Goal: Task Accomplishment & Management: Manage account settings

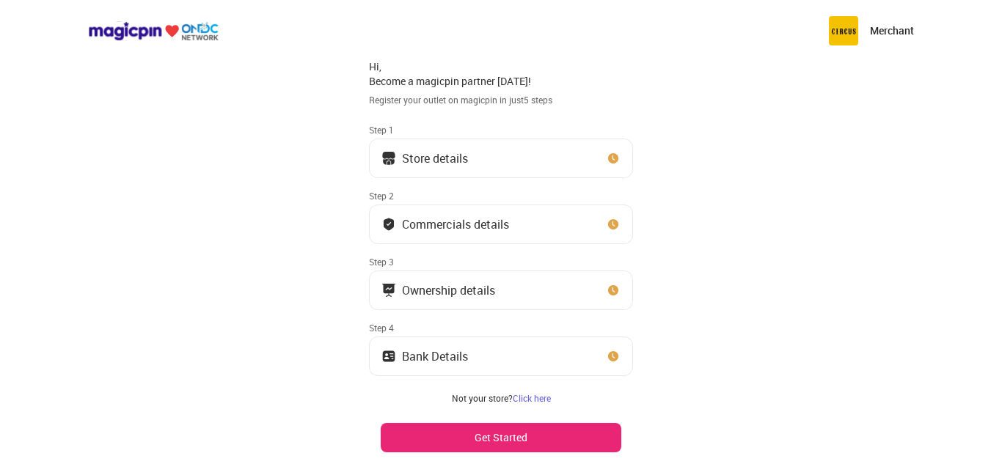
click at [495, 166] on button "Store details" at bounding box center [501, 159] width 264 height 40
click at [566, 430] on button "Get Started" at bounding box center [501, 437] width 241 height 29
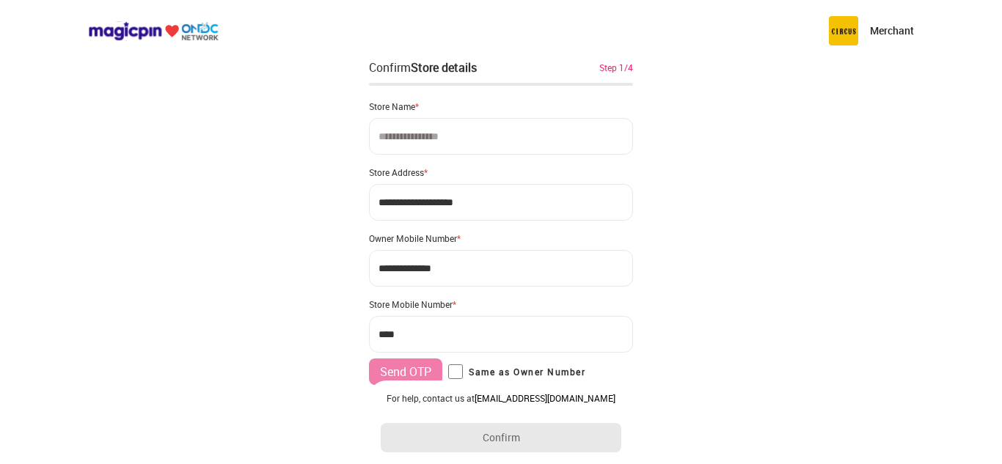
click at [532, 127] on input at bounding box center [501, 136] width 264 height 37
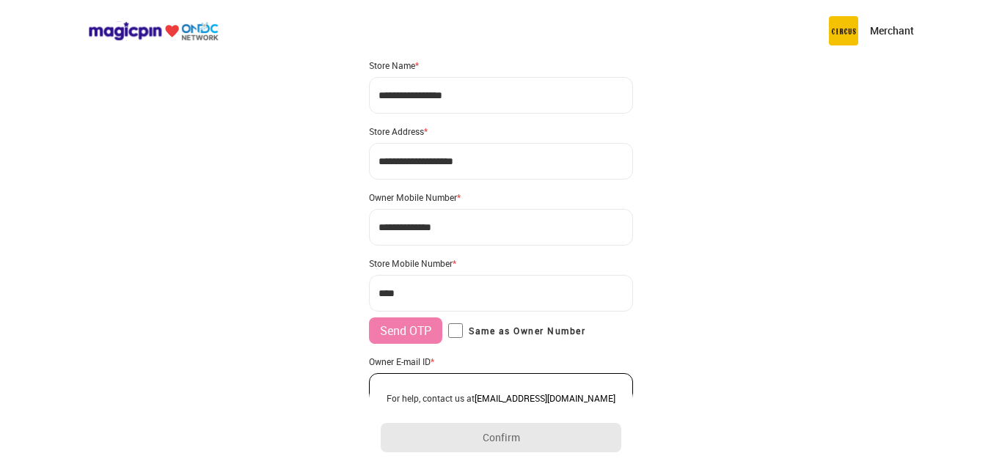
scroll to position [73, 0]
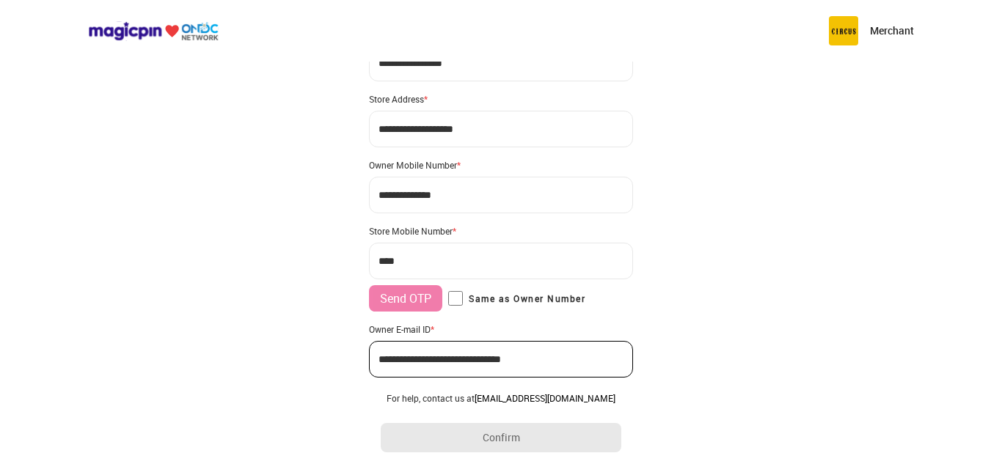
type input "**********"
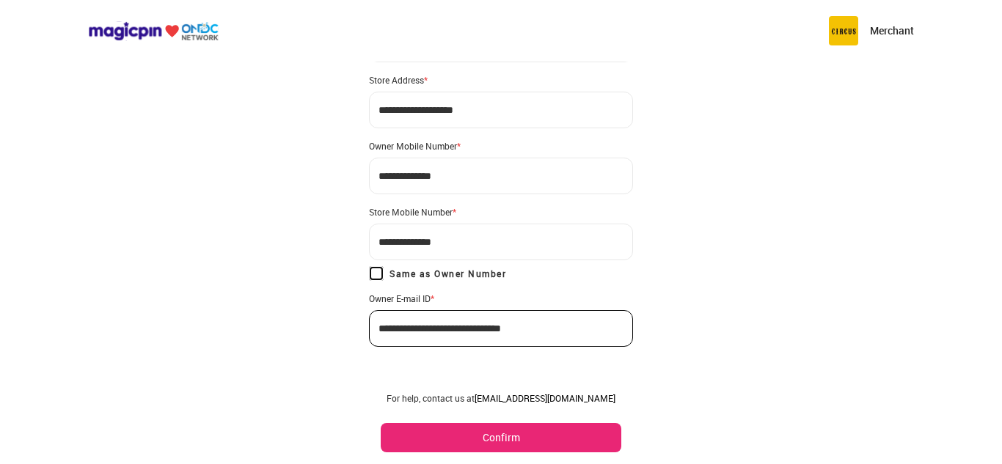
scroll to position [107, 0]
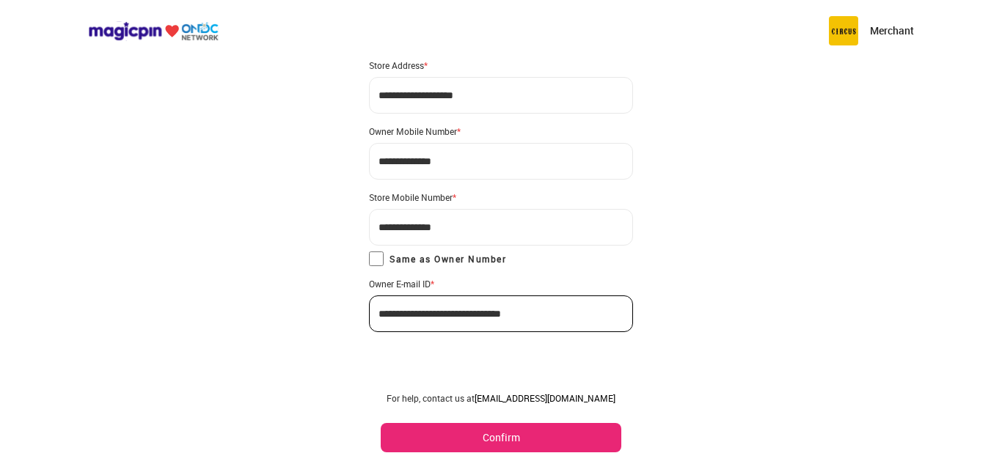
click at [497, 95] on input "**********" at bounding box center [501, 95] width 264 height 37
type input "**********"
click at [532, 443] on button "Confirm" at bounding box center [501, 437] width 241 height 29
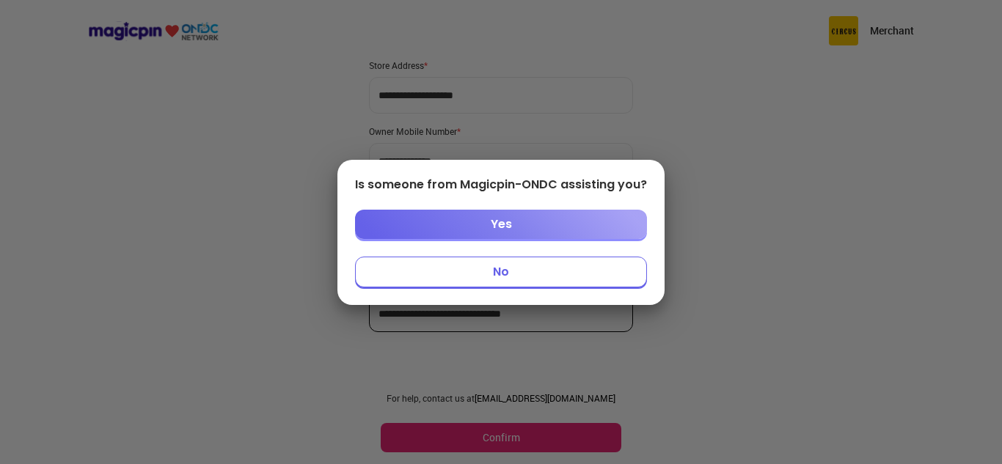
click at [527, 270] on button "No" at bounding box center [501, 272] width 292 height 31
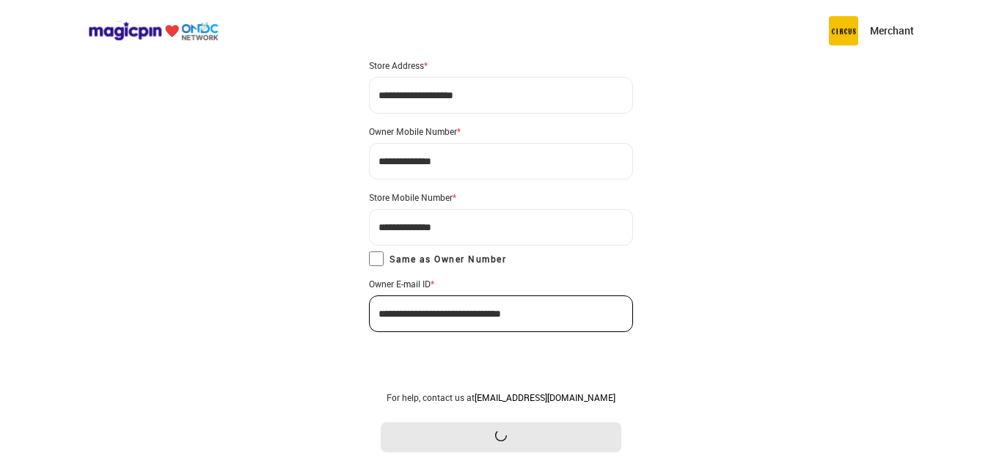
scroll to position [0, 0]
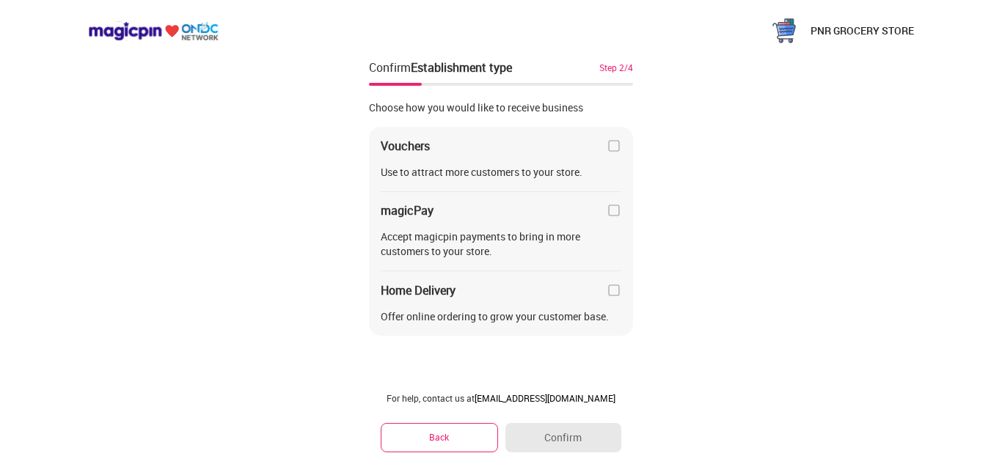
click at [609, 147] on img at bounding box center [613, 146] width 15 height 15
click at [611, 210] on img at bounding box center [613, 210] width 15 height 15
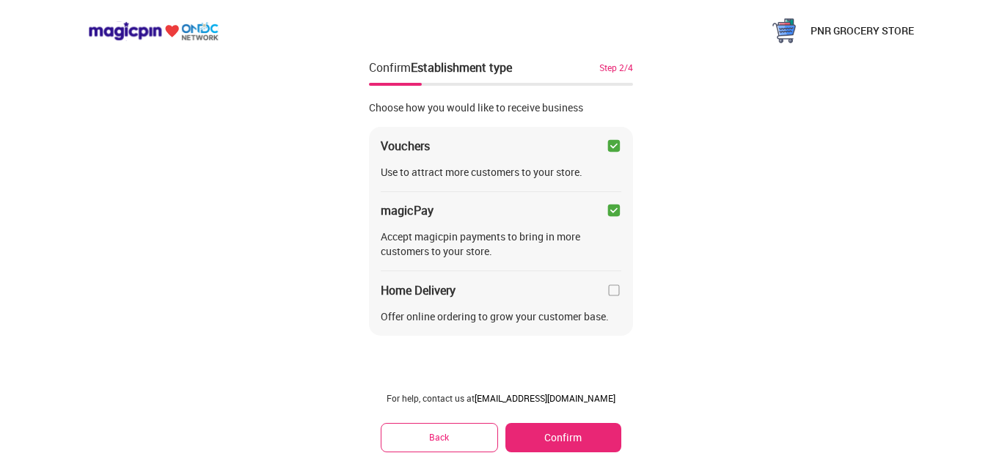
click at [609, 296] on img at bounding box center [613, 290] width 15 height 15
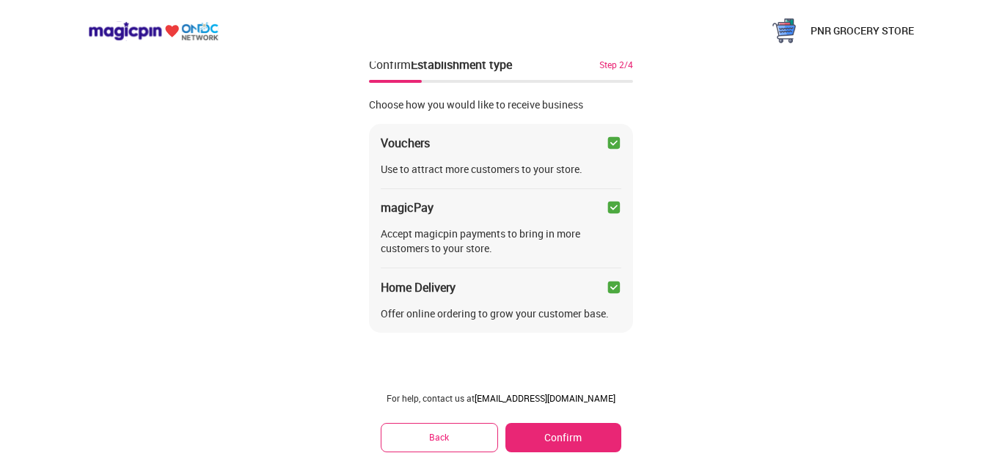
scroll to position [4, 0]
click at [568, 443] on button "Confirm" at bounding box center [563, 437] width 116 height 29
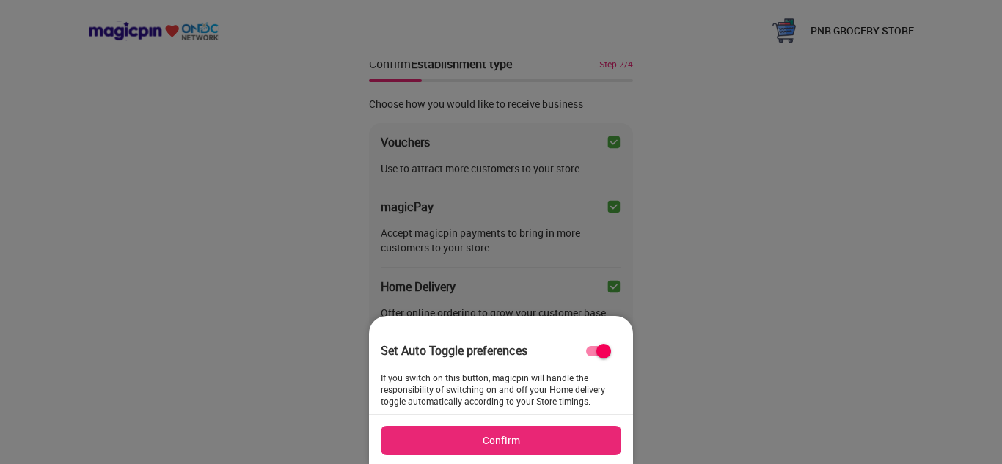
click at [511, 450] on button "Confirm" at bounding box center [501, 440] width 241 height 29
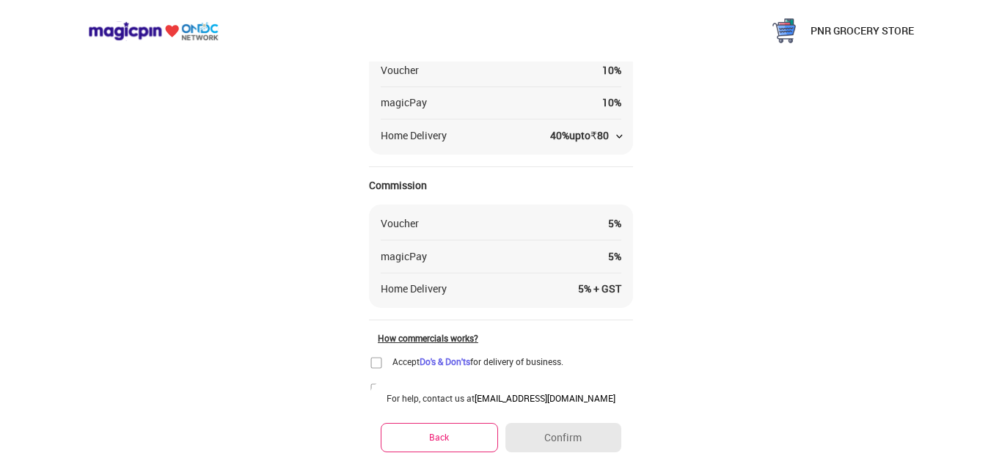
scroll to position [175, 0]
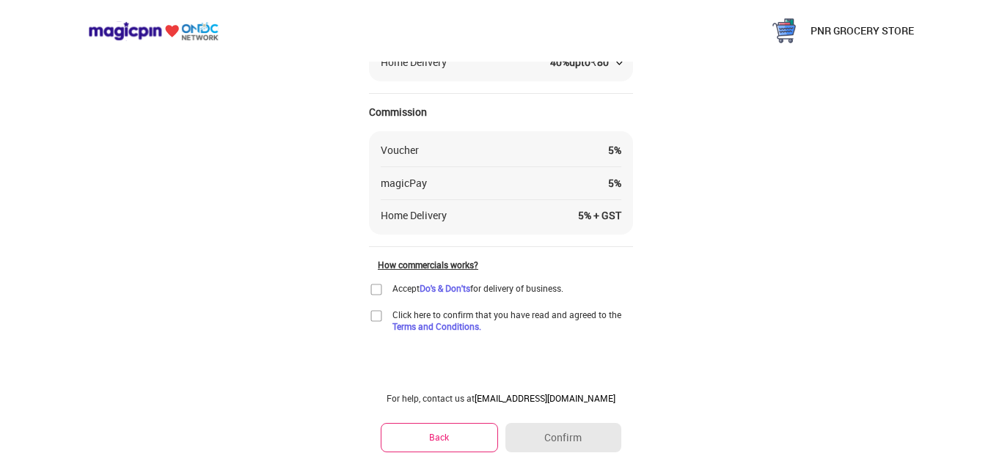
click at [367, 279] on div "PNR GROCERY STORE Confirm Commercials Step 2/4 Please confirm your commercial d…" at bounding box center [501, 144] width 1002 height 639
click at [373, 294] on img at bounding box center [376, 289] width 15 height 15
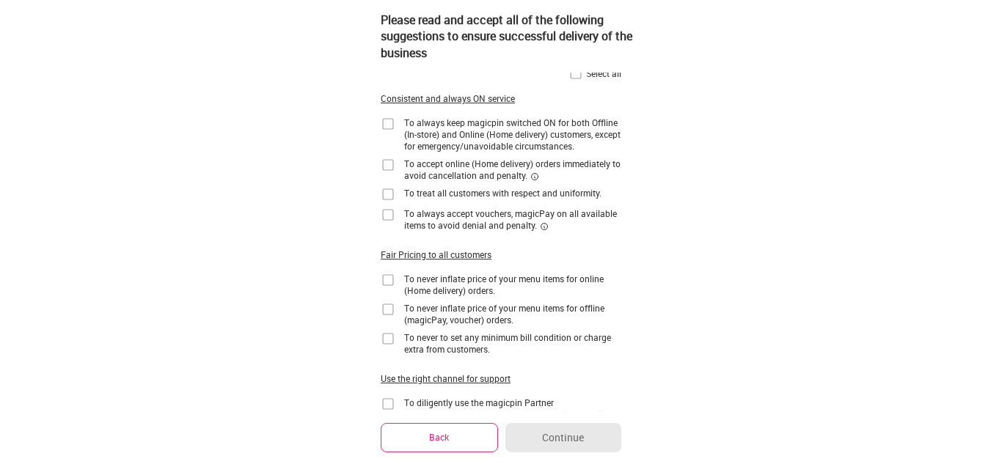
scroll to position [0, 0]
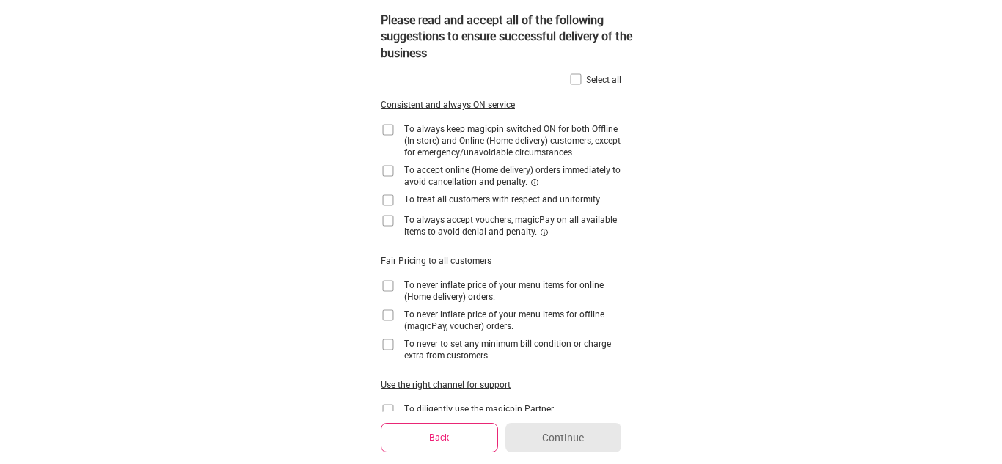
click at [575, 84] on img at bounding box center [575, 79] width 15 height 15
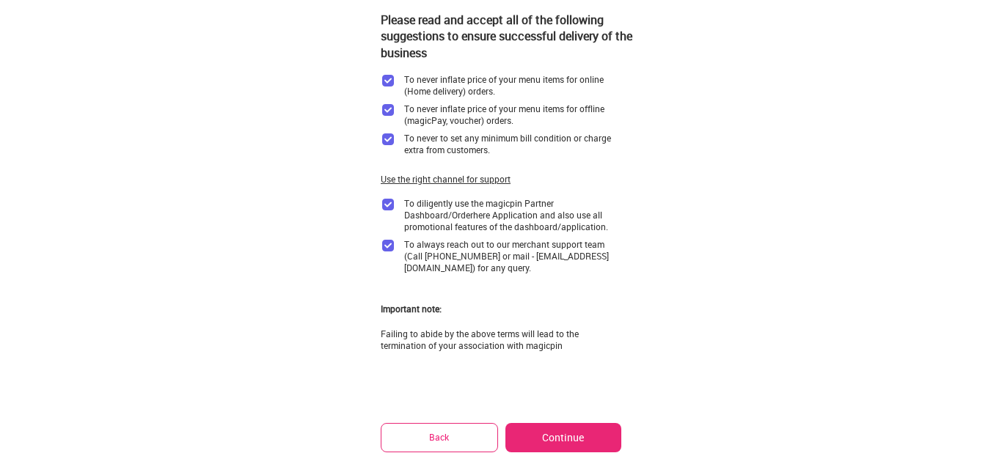
scroll to position [220, 0]
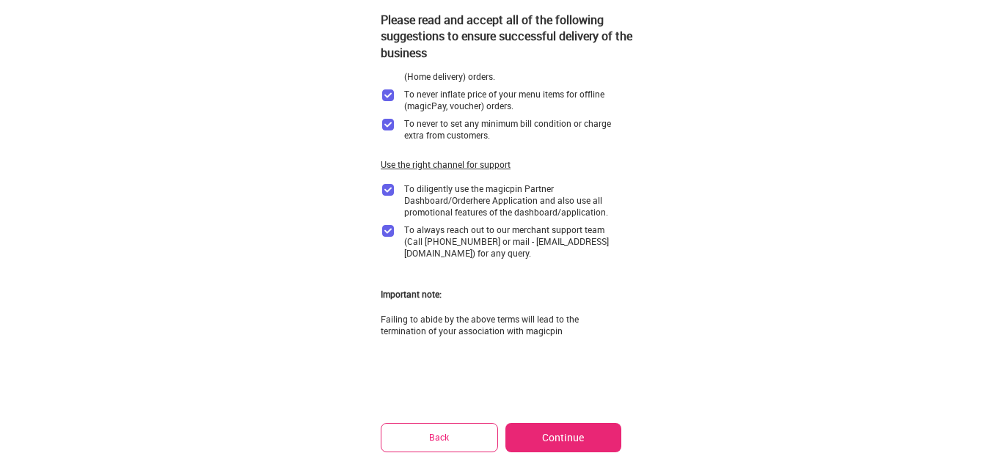
click at [557, 433] on button "Continue" at bounding box center [563, 437] width 116 height 29
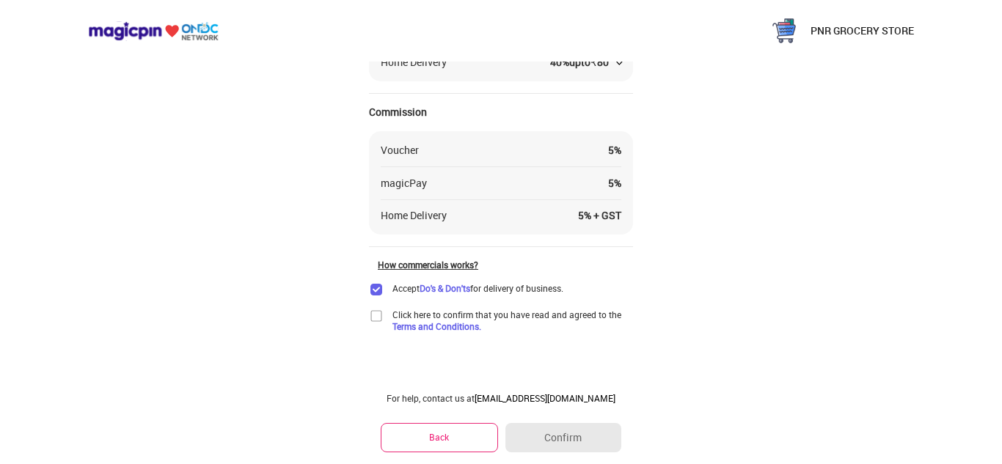
scroll to position [175, 0]
click at [375, 316] on img at bounding box center [376, 316] width 15 height 15
click at [576, 436] on button "Confirm" at bounding box center [563, 437] width 116 height 29
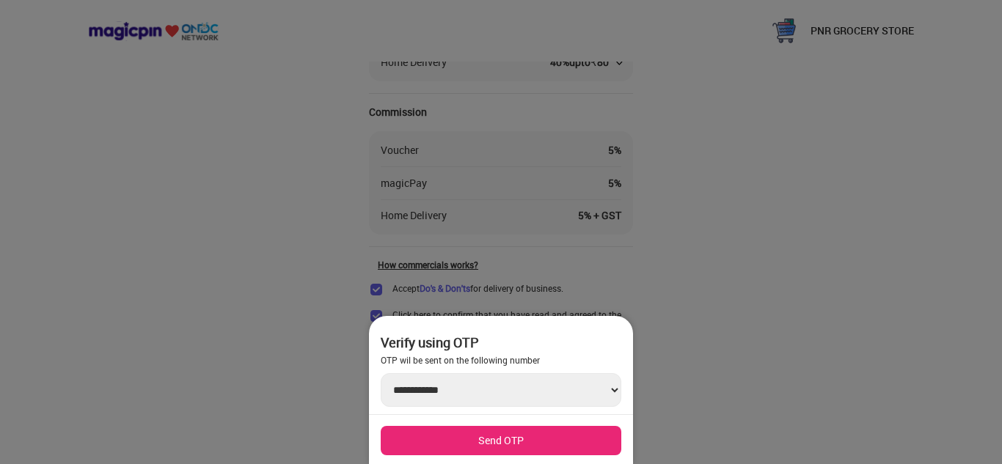
click at [514, 436] on button "Send OTP" at bounding box center [501, 440] width 241 height 29
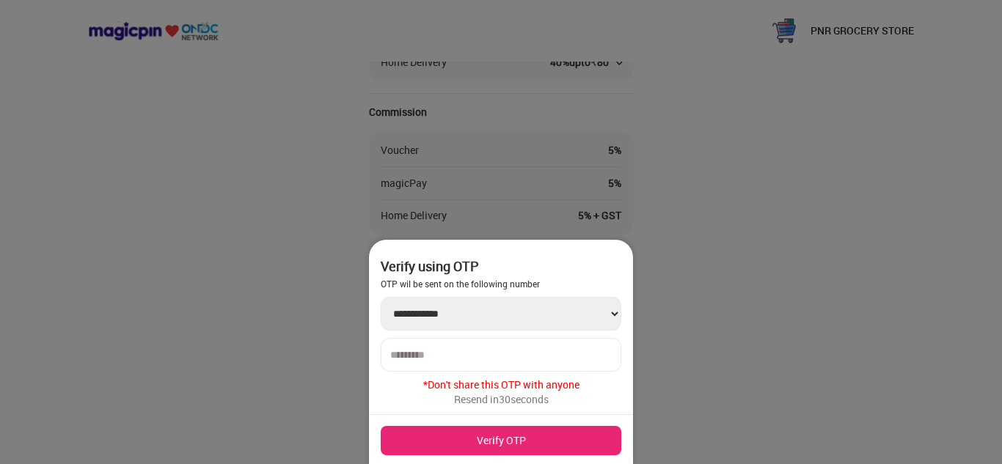
click at [468, 353] on input "number" at bounding box center [500, 355] width 221 height 12
type input "******"
click at [447, 439] on button "Verify OTP" at bounding box center [501, 440] width 241 height 29
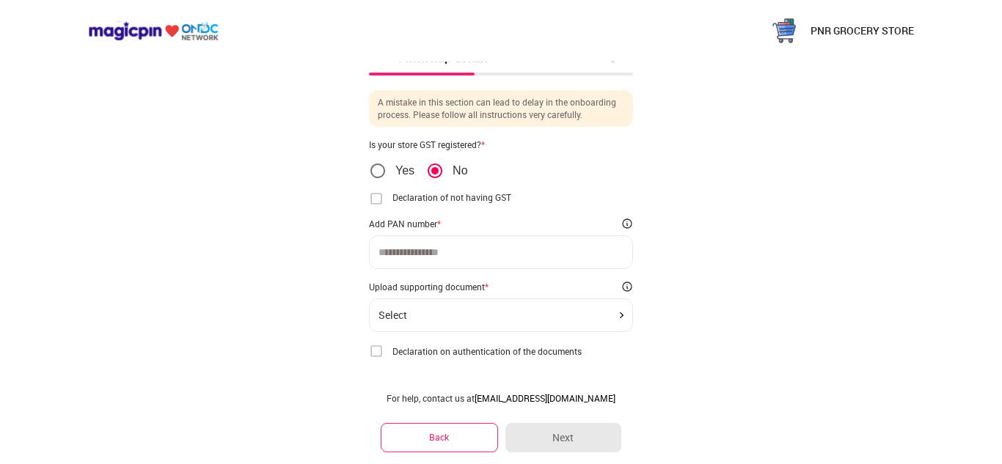
scroll to position [37, 0]
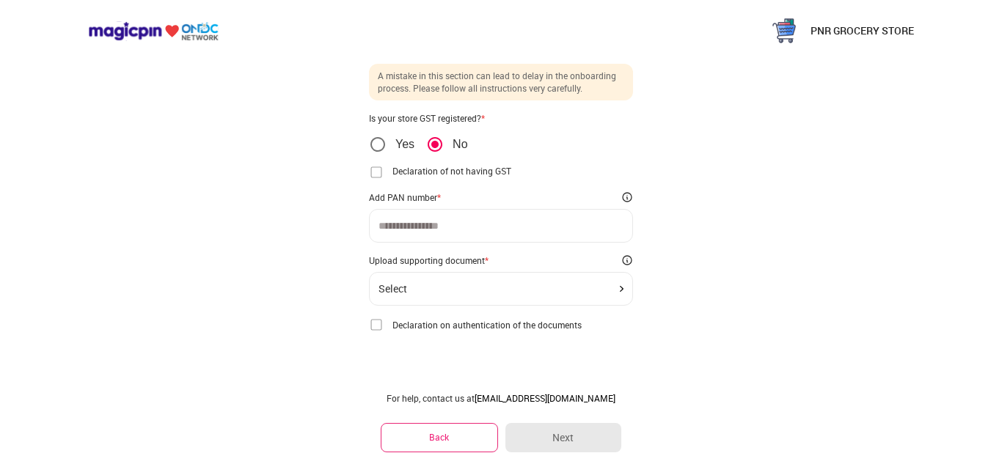
click at [489, 224] on input at bounding box center [500, 226] width 245 height 12
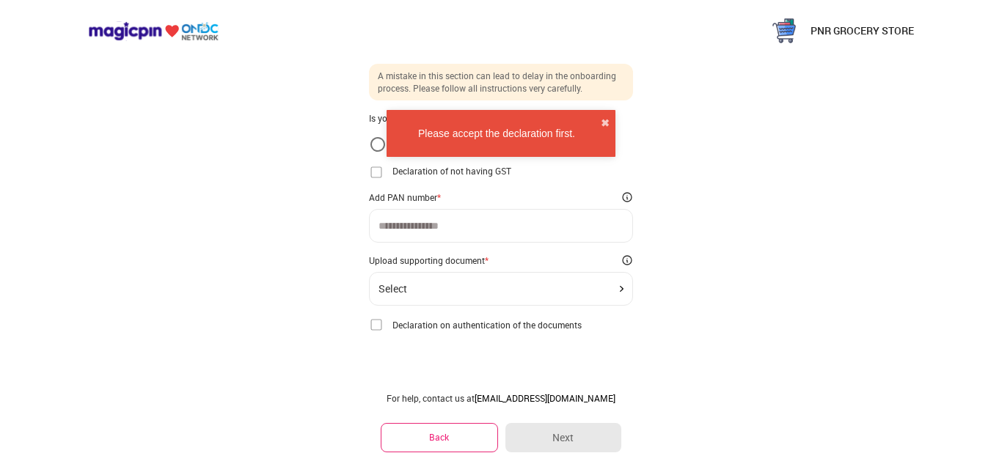
click at [375, 174] on img at bounding box center [376, 172] width 15 height 15
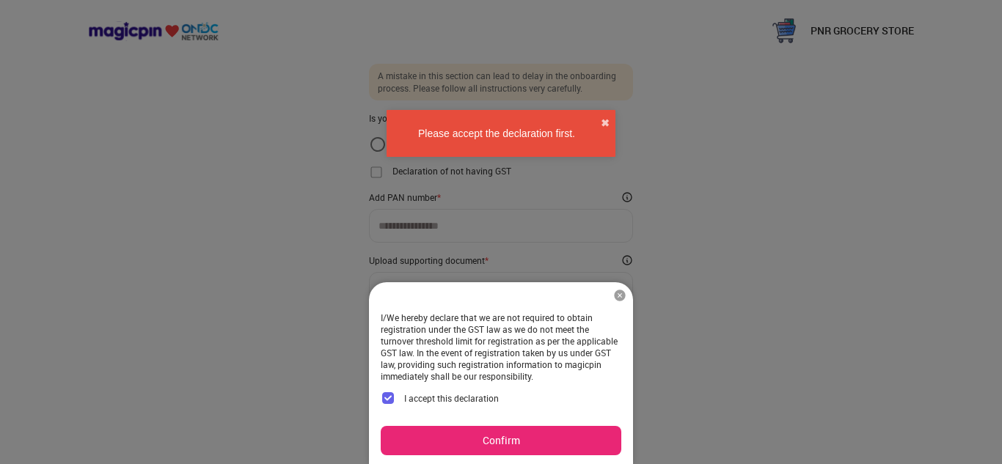
click at [479, 448] on button "Confirm" at bounding box center [501, 440] width 241 height 29
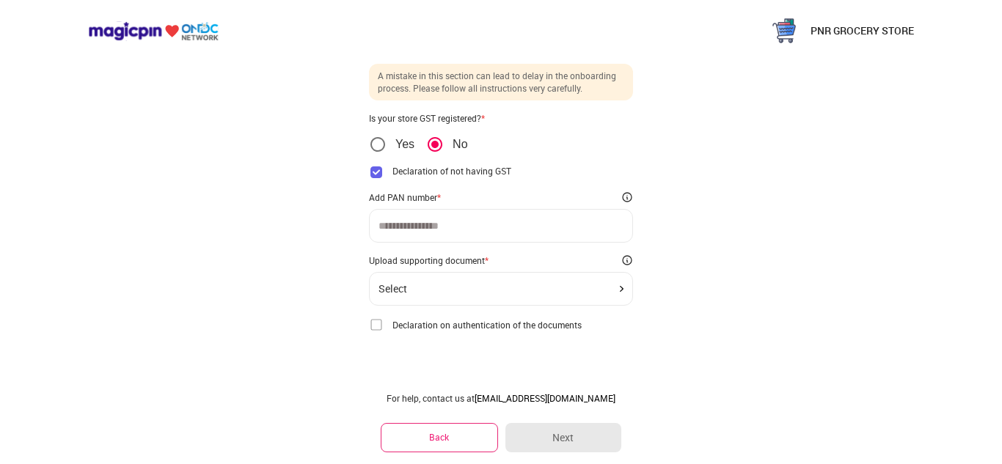
click at [392, 230] on input at bounding box center [500, 226] width 245 height 12
type input "**********"
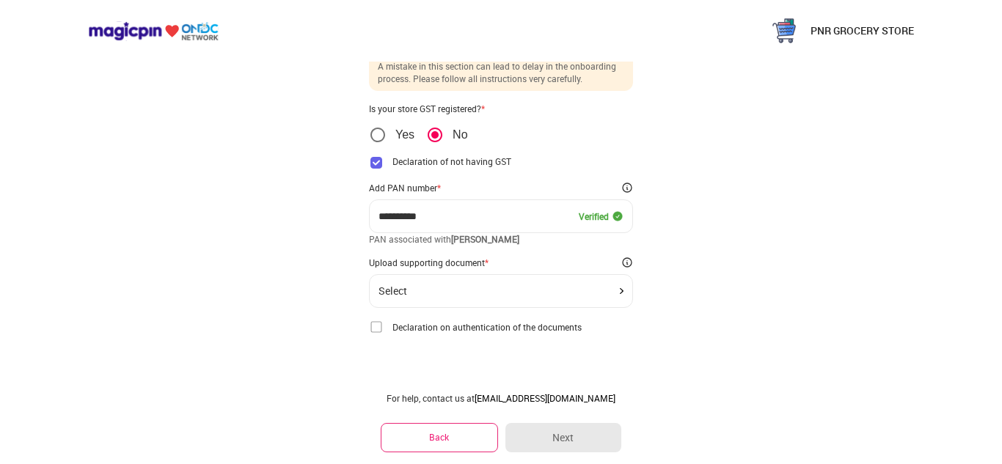
scroll to position [48, 0]
click at [515, 289] on div "Select" at bounding box center [500, 289] width 245 height 12
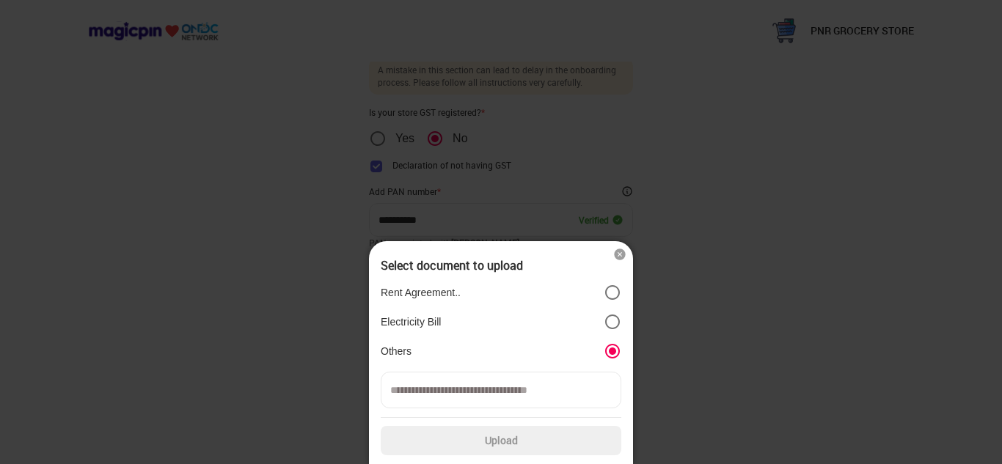
scroll to position [43, 0]
click at [580, 395] on input at bounding box center [501, 390] width 241 height 37
click at [667, 343] on div at bounding box center [501, 232] width 1002 height 464
click at [513, 434] on label "Upload" at bounding box center [501, 440] width 241 height 29
click at [0, 0] on input "Upload" at bounding box center [0, 0] width 0 height 0
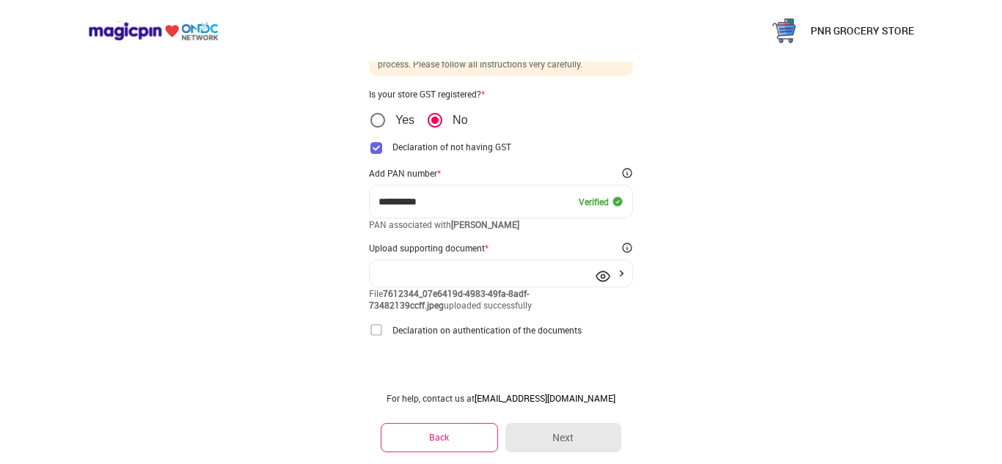
scroll to position [66, 0]
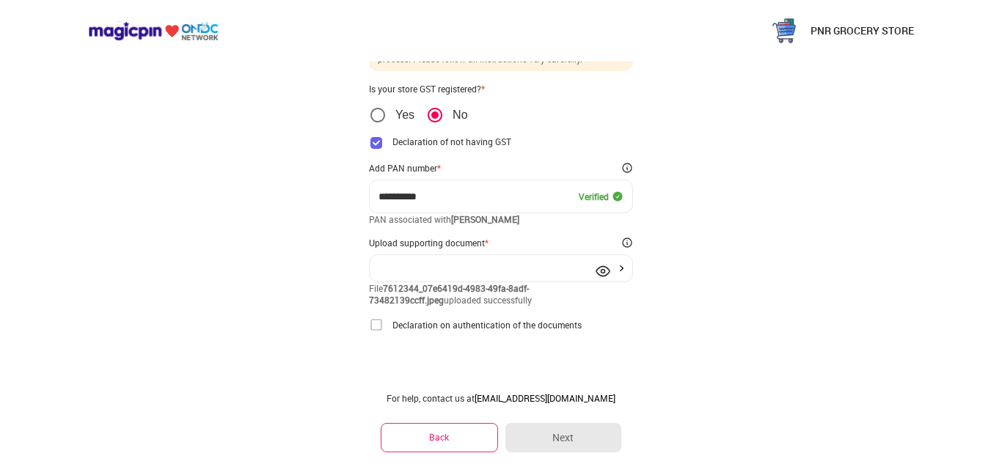
click at [374, 326] on img at bounding box center [376, 325] width 15 height 15
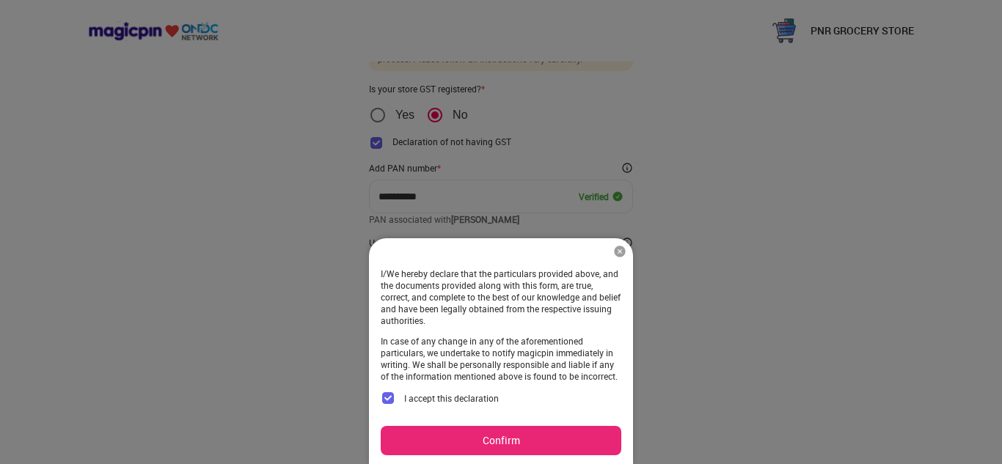
click at [463, 439] on button "Confirm" at bounding box center [501, 440] width 241 height 29
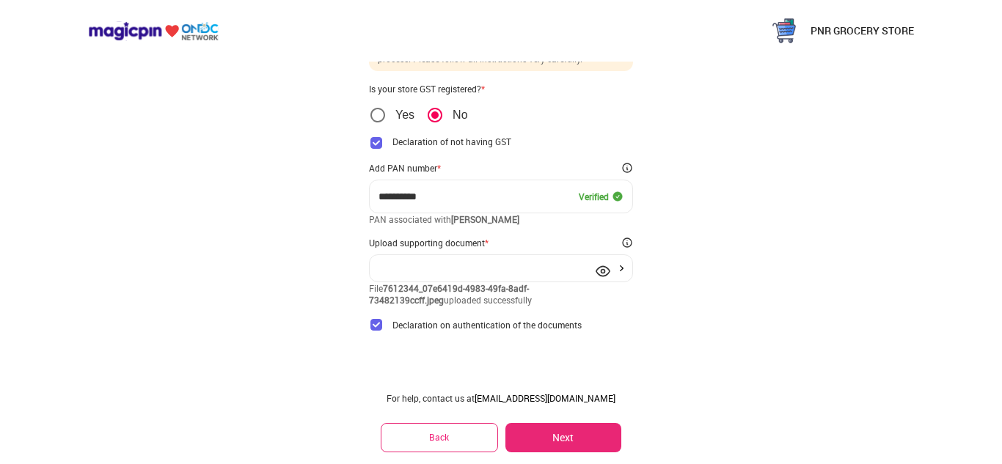
click at [548, 434] on button "Next" at bounding box center [563, 437] width 116 height 29
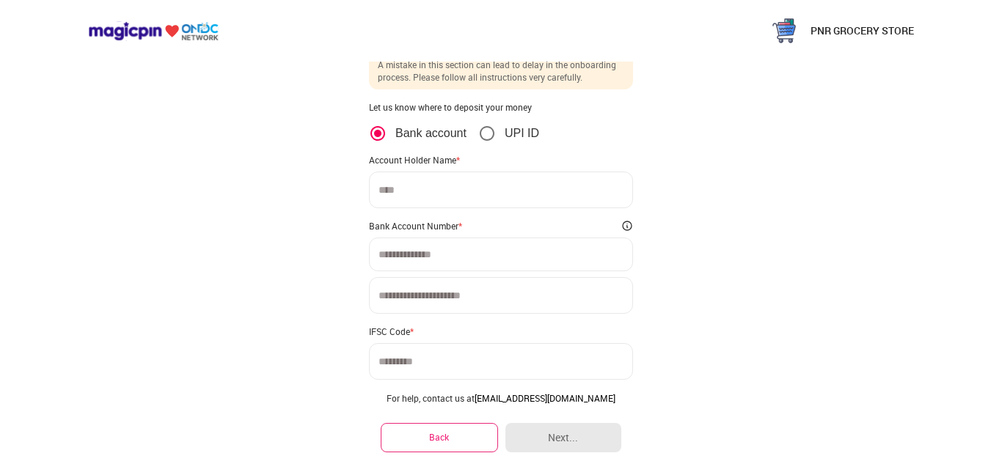
scroll to position [0, 0]
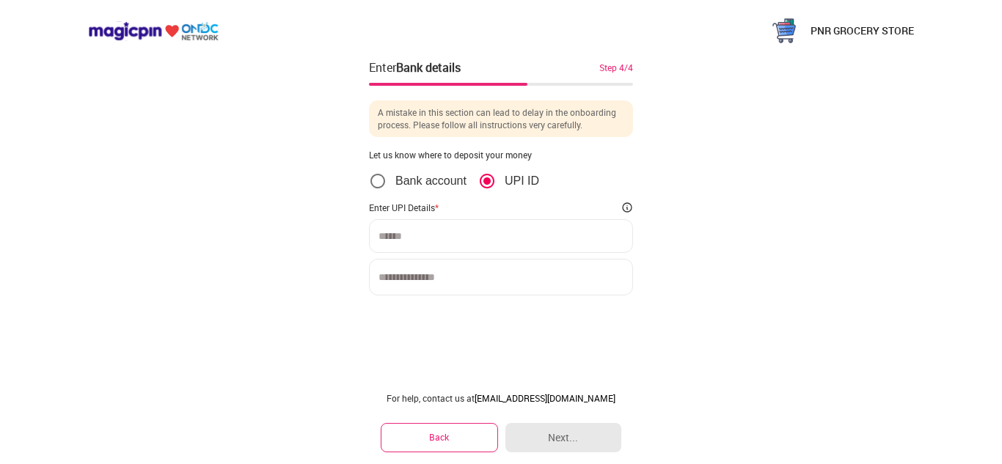
click at [450, 239] on input at bounding box center [500, 236] width 245 height 12
click at [484, 232] on input at bounding box center [500, 236] width 245 height 12
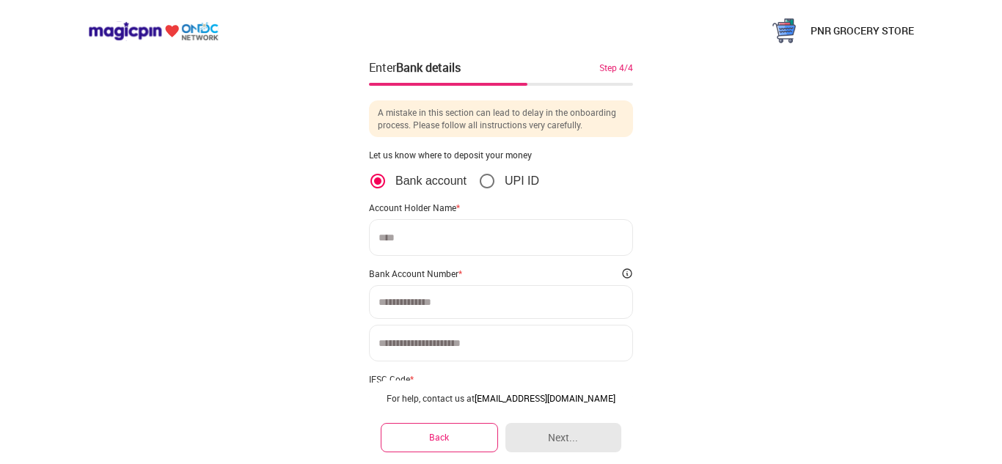
scroll to position [73, 0]
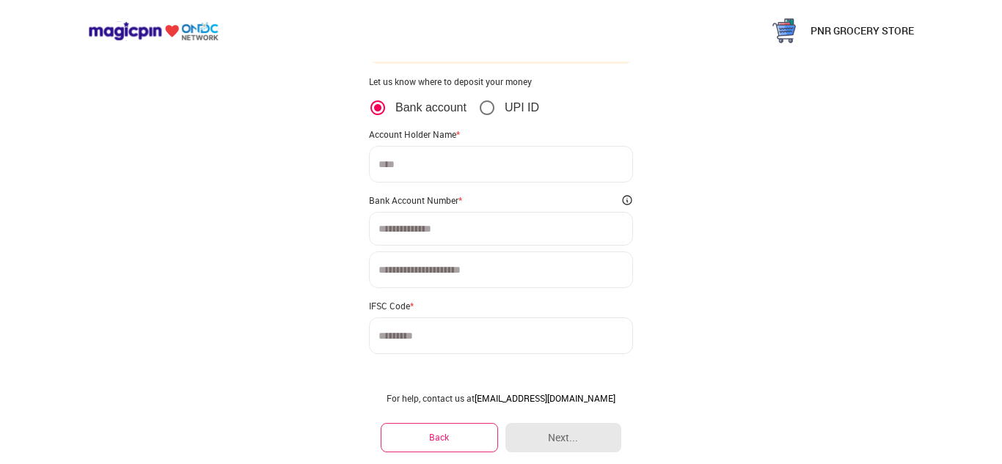
click at [453, 172] on input at bounding box center [501, 164] width 264 height 37
type input "*********"
click at [446, 232] on input at bounding box center [500, 229] width 245 height 12
type input "**********"
click at [425, 270] on input at bounding box center [501, 270] width 264 height 37
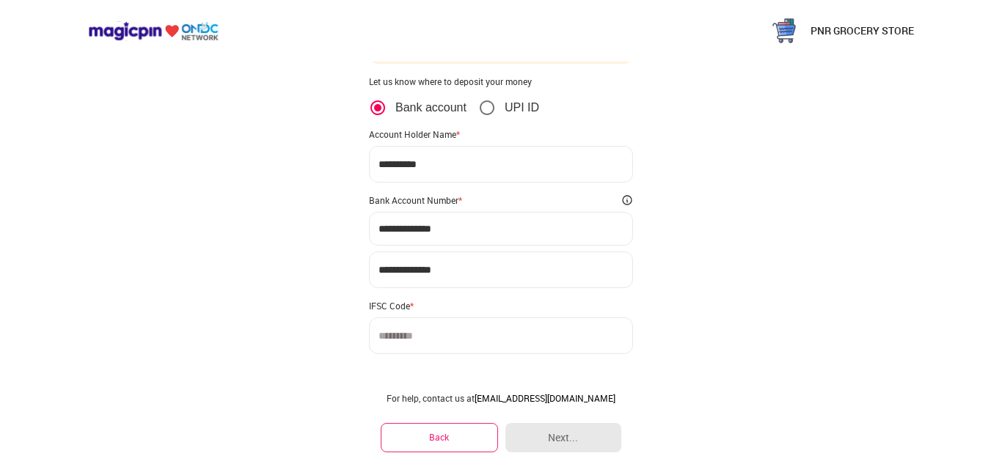
type input "**********"
click at [425, 345] on input at bounding box center [501, 336] width 264 height 37
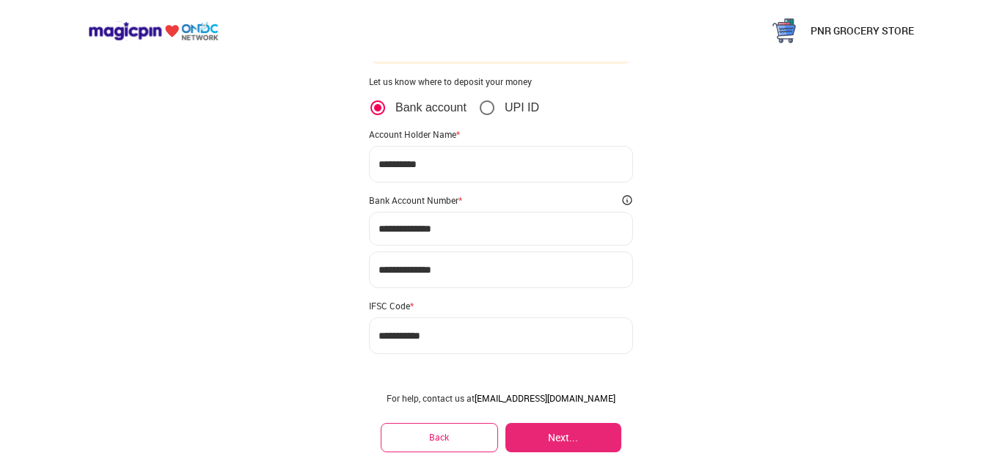
scroll to position [95, 0]
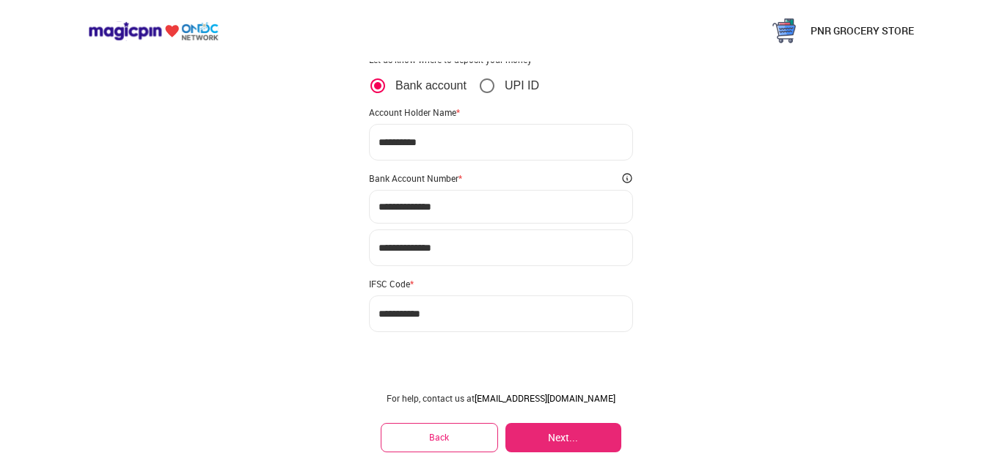
type input "**********"
click at [558, 439] on button "Next..." at bounding box center [563, 437] width 116 height 29
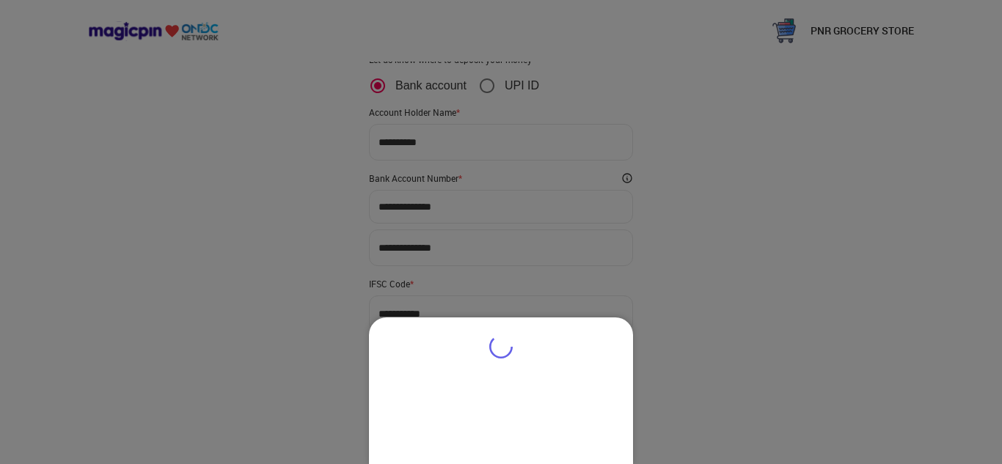
type input "*********"
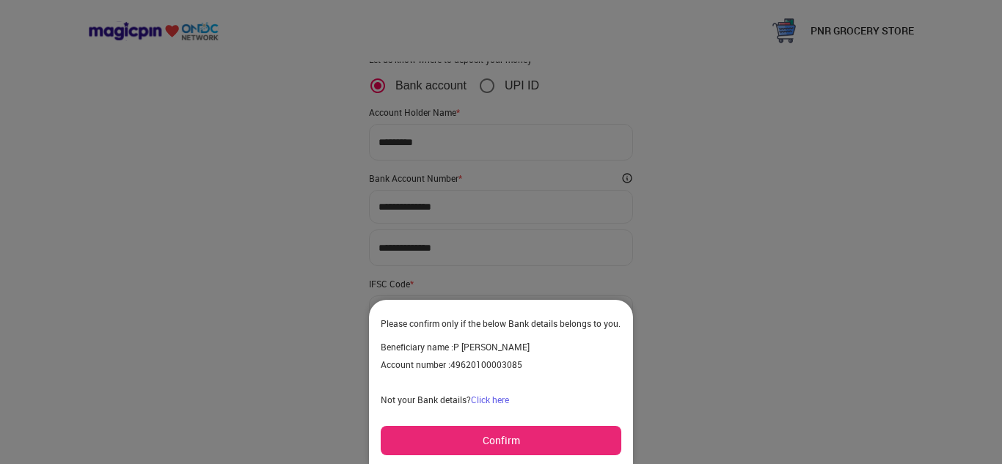
click at [516, 437] on button "Confirm" at bounding box center [501, 440] width 241 height 29
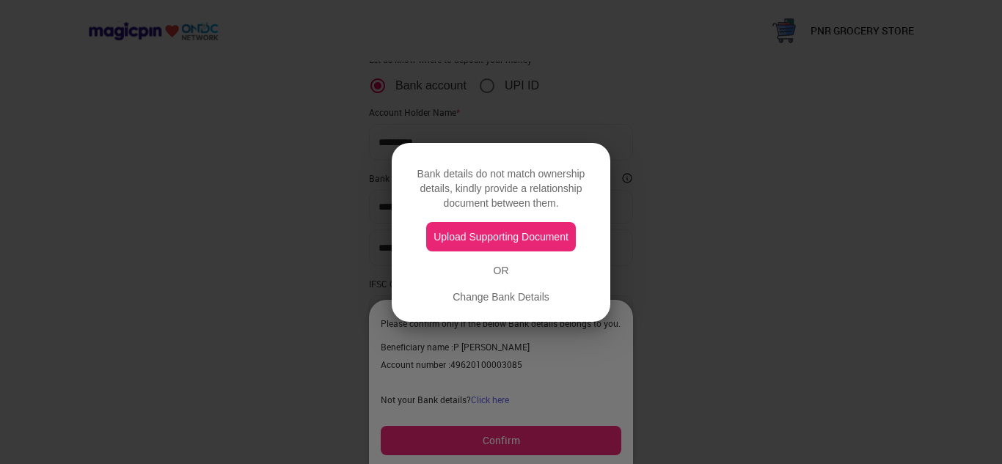
click at [527, 235] on button "Upload Supporting Document" at bounding box center [501, 236] width 150 height 29
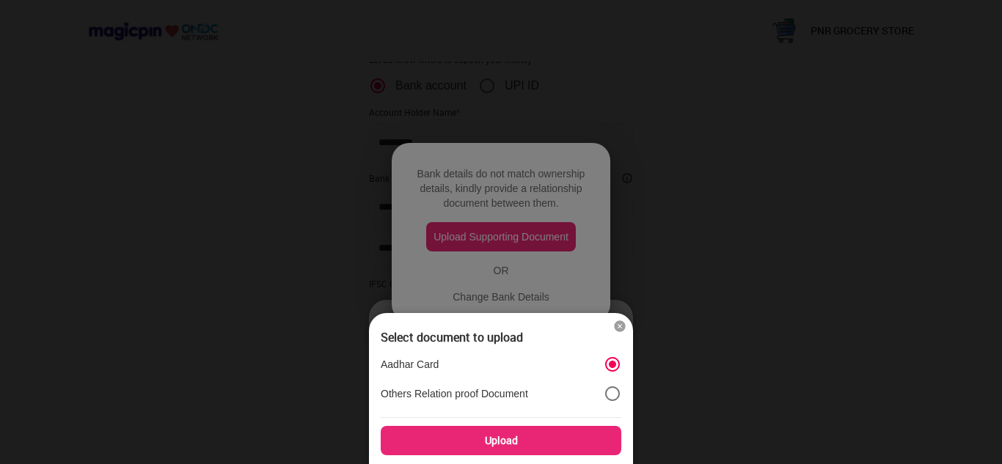
click at [500, 445] on div "Upload" at bounding box center [501, 440] width 241 height 29
click at [0, 0] on input "Upload" at bounding box center [0, 0] width 0 height 0
click at [529, 432] on div "Upload" at bounding box center [501, 440] width 241 height 29
click at [0, 0] on input "Upload" at bounding box center [0, 0] width 0 height 0
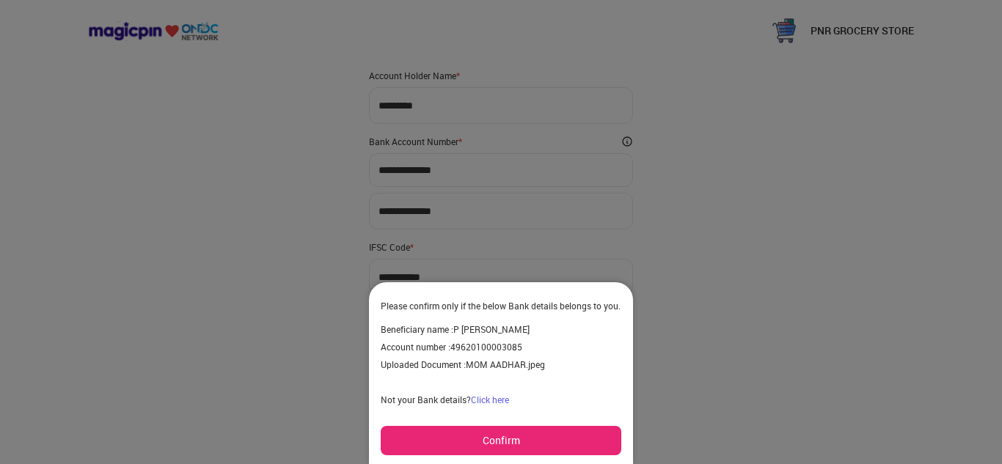
scroll to position [161, 0]
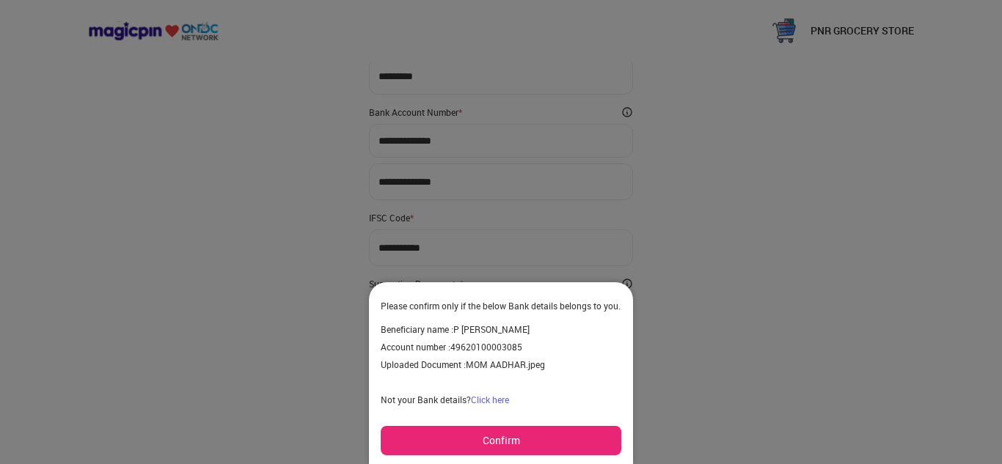
click at [522, 440] on button "Confirm" at bounding box center [501, 440] width 241 height 29
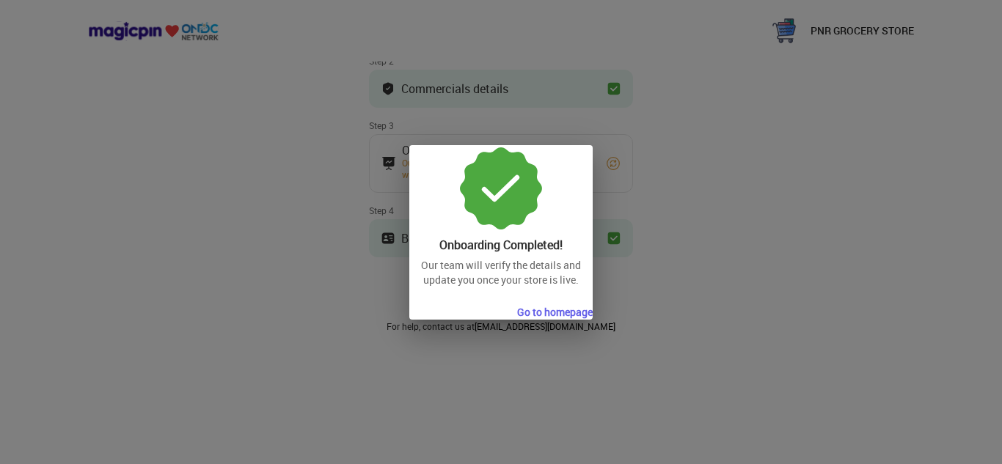
scroll to position [151, 0]
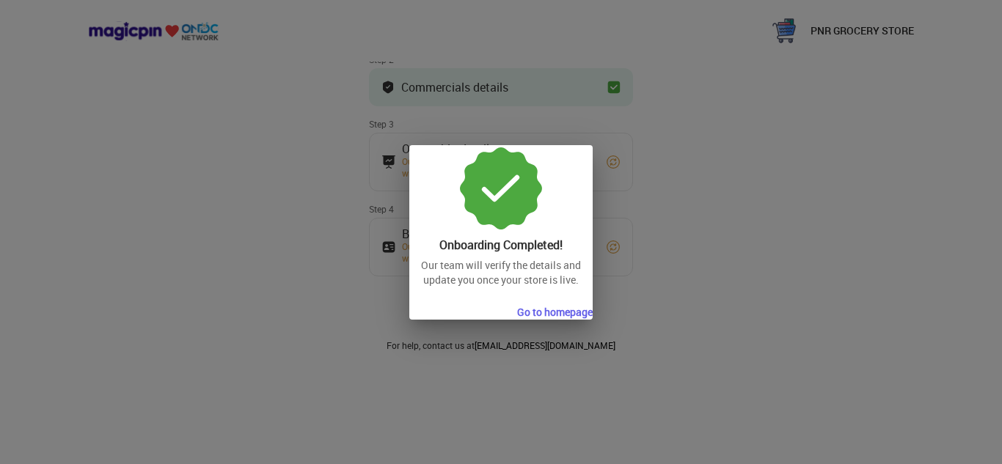
click at [551, 312] on button "Go to homepage" at bounding box center [555, 312] width 76 height 15
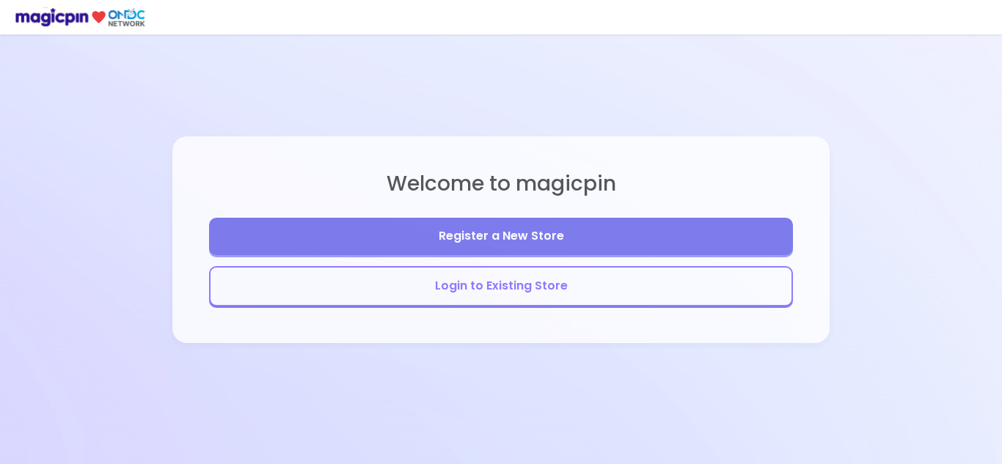
click at [562, 287] on button "Login to Existing Store" at bounding box center [501, 286] width 584 height 40
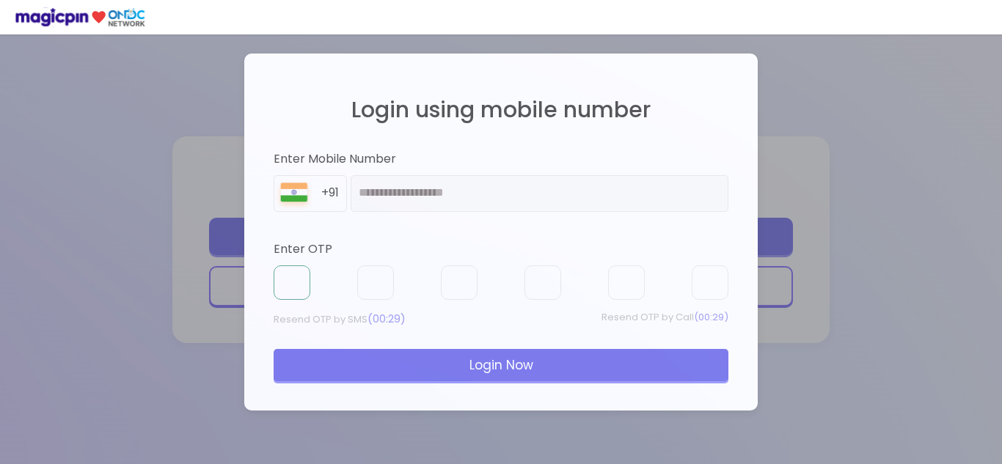
click at [296, 280] on input "text" at bounding box center [292, 282] width 37 height 35
type input "*"
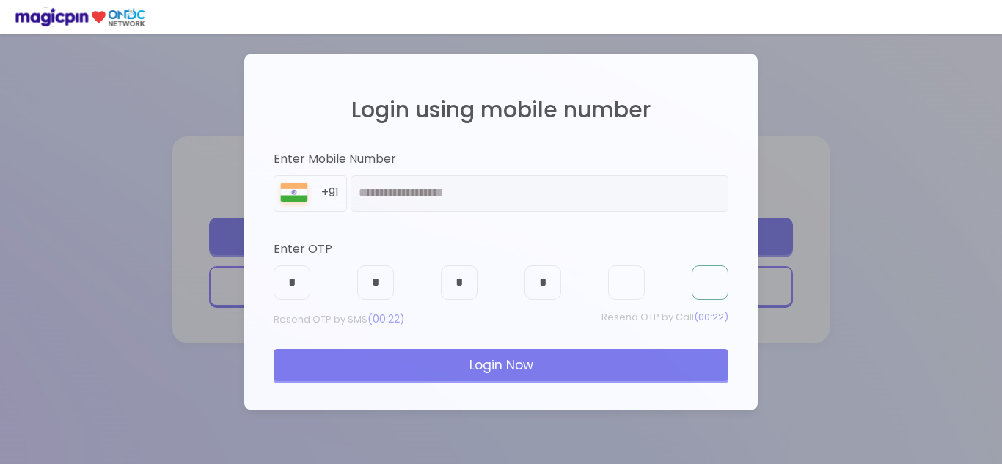
type input "*"
click at [380, 362] on div "Login Now" at bounding box center [501, 365] width 455 height 32
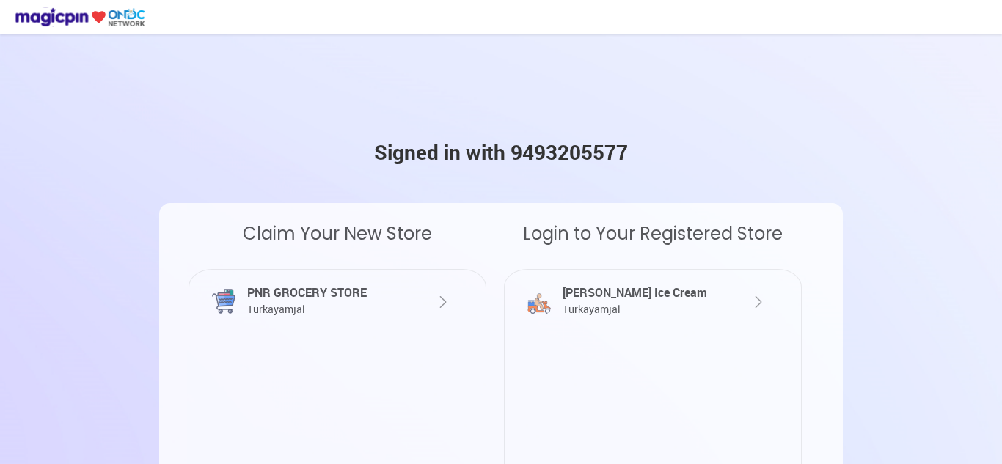
click at [428, 307] on div at bounding box center [429, 293] width 46 height 34
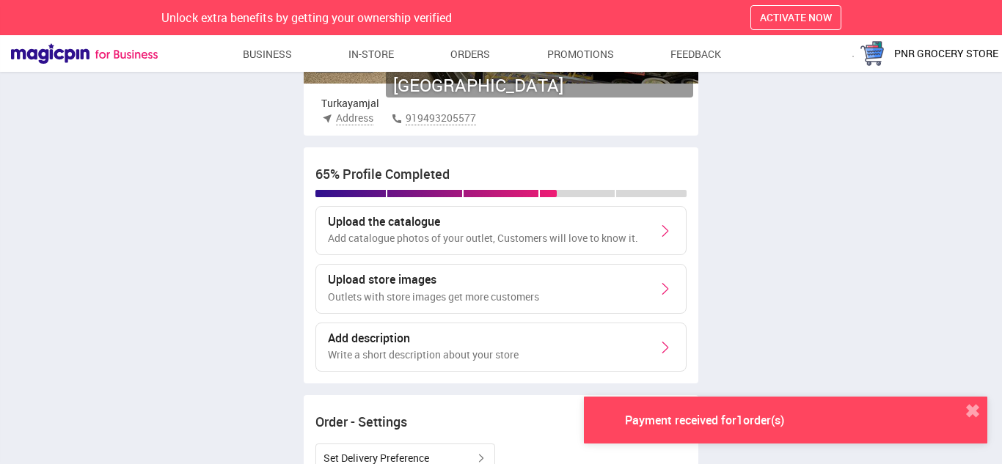
click at [700, 421] on div "Payment received for 1 order(s)" at bounding box center [704, 420] width 265 height 15
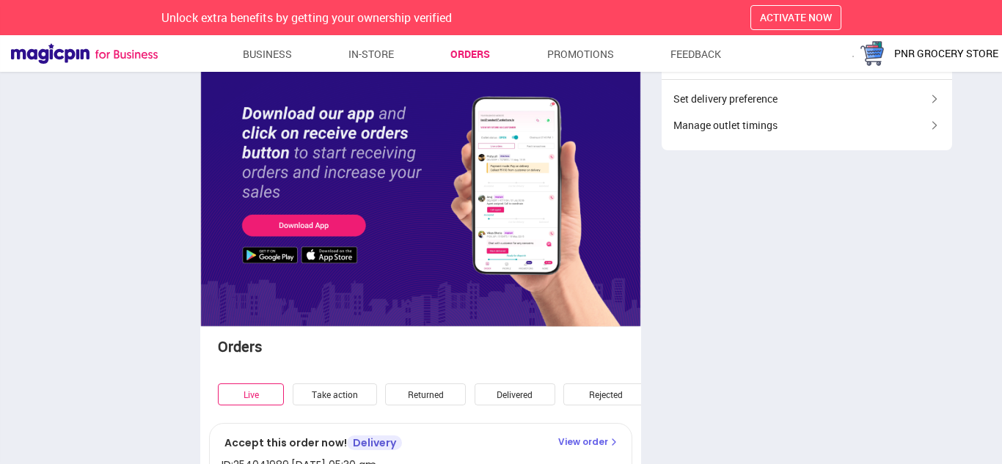
scroll to position [193, 0]
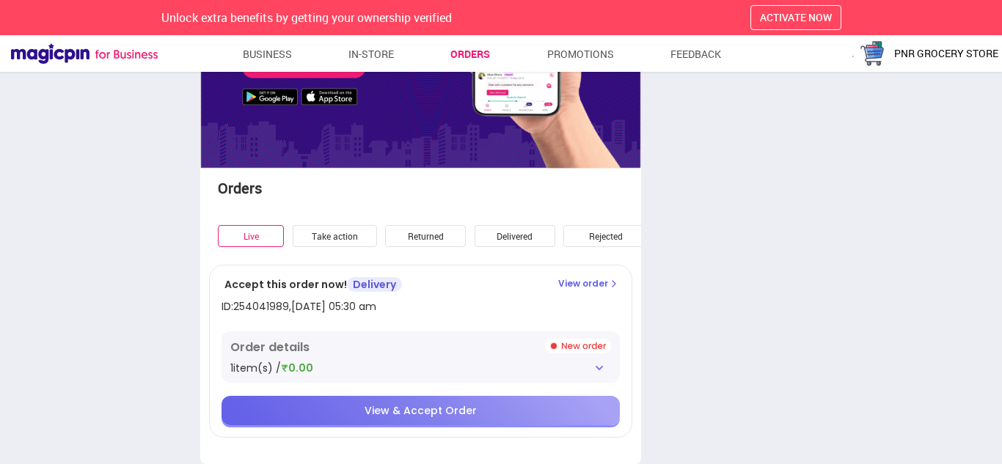
click at [478, 417] on div "View & Accept Order" at bounding box center [420, 410] width 398 height 29
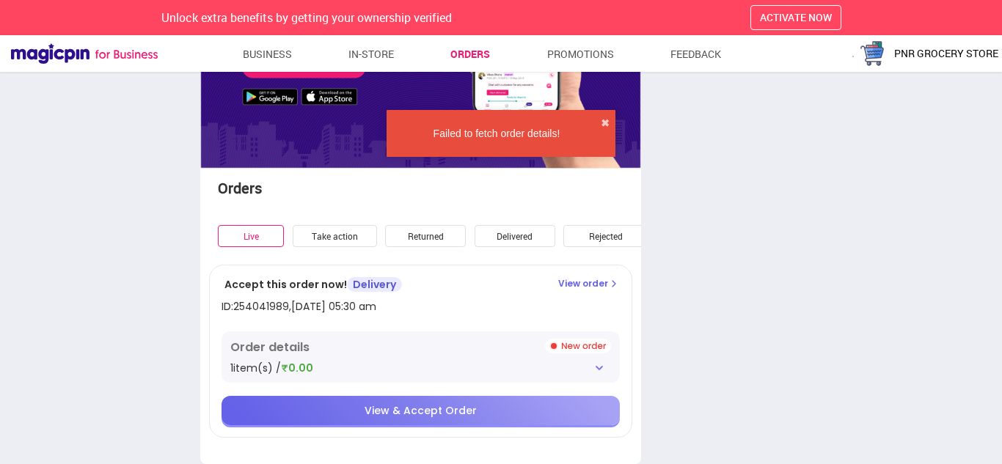
click at [595, 367] on img at bounding box center [599, 368] width 12 height 12
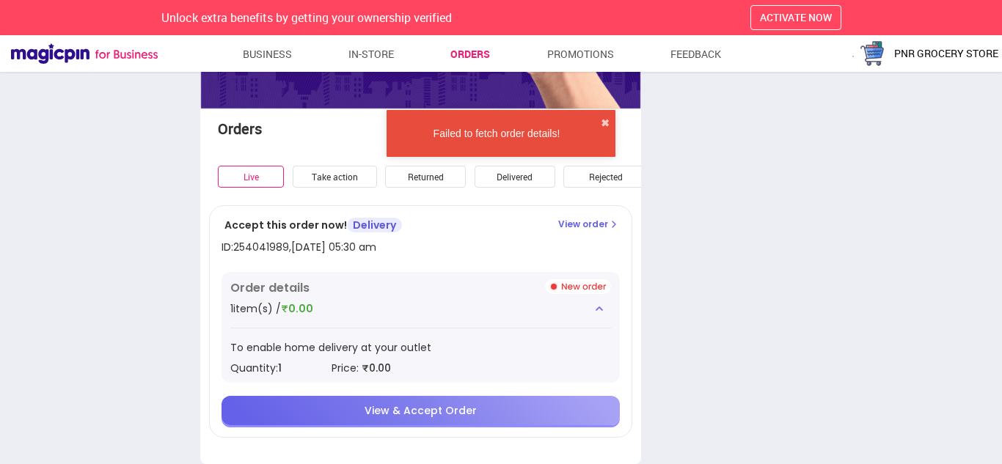
click at [417, 408] on span "View & Accept Order" at bounding box center [420, 410] width 112 height 15
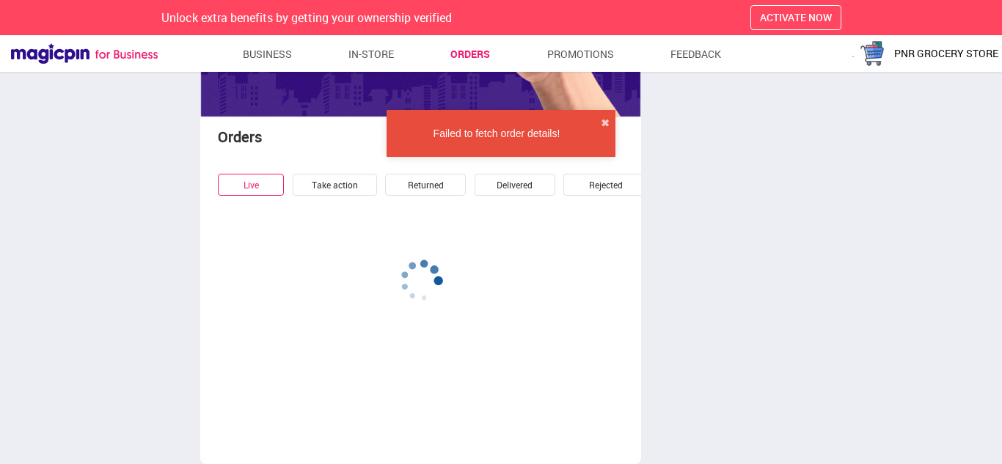
scroll to position [252, 0]
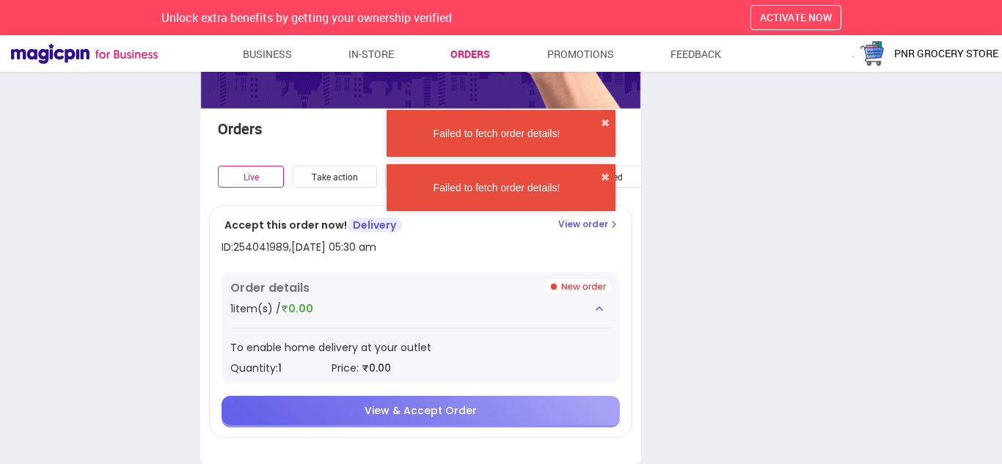
click at [345, 173] on div "Take action" at bounding box center [335, 177] width 84 height 23
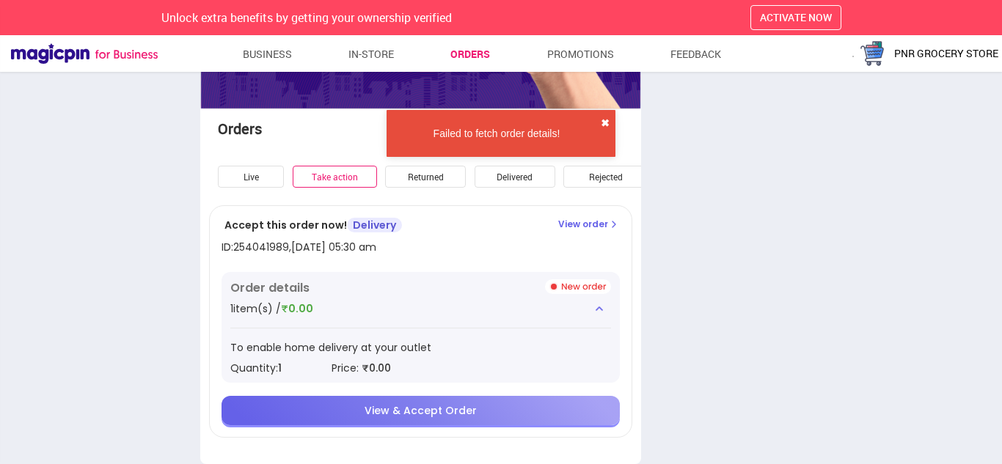
click at [601, 127] on button "✖" at bounding box center [605, 123] width 9 height 15
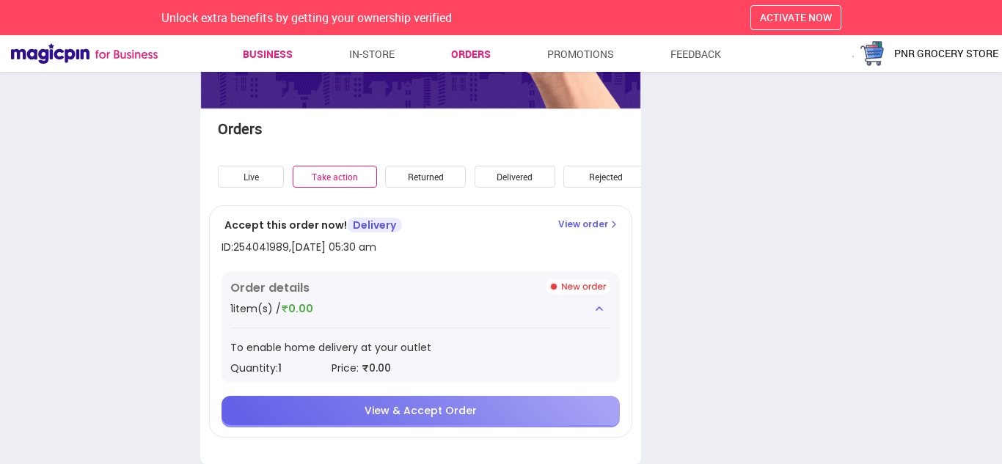
click at [257, 52] on link "Business" at bounding box center [268, 54] width 50 height 26
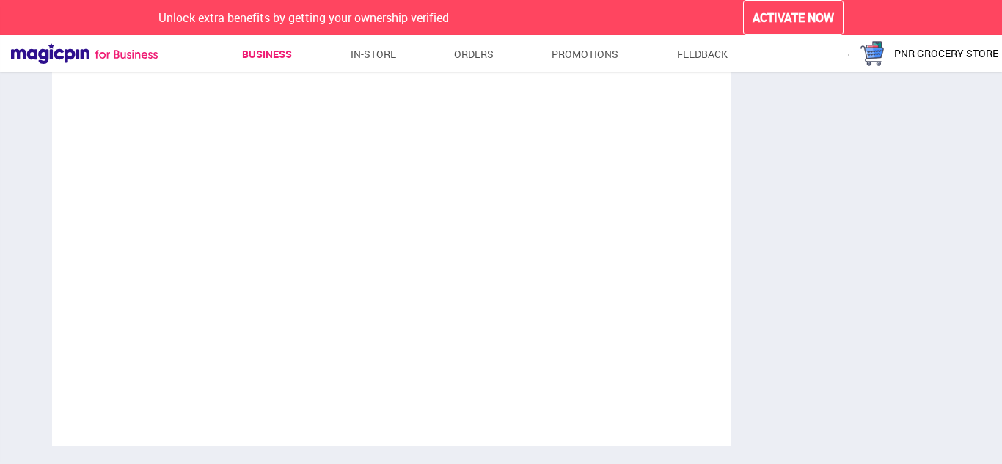
scroll to position [1839, 0]
click at [887, 55] on img "button" at bounding box center [871, 53] width 29 height 29
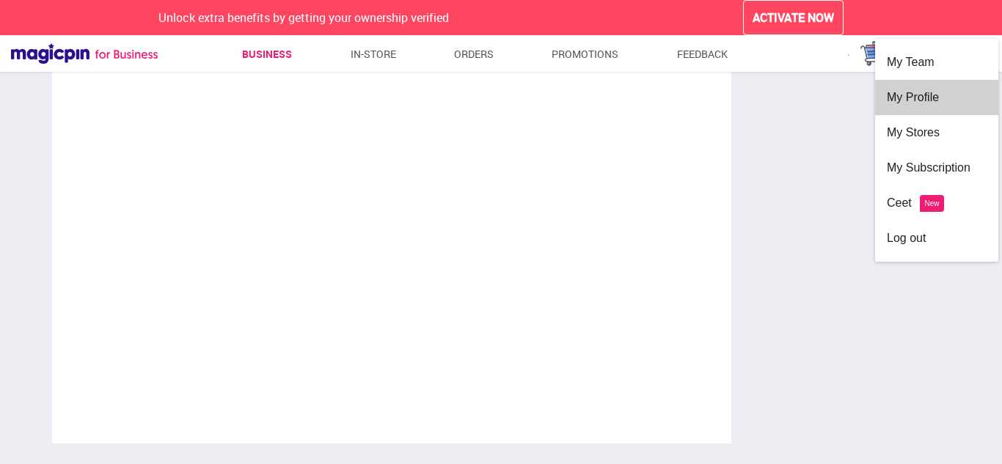
click at [898, 90] on div "My Profile" at bounding box center [937, 97] width 100 height 35
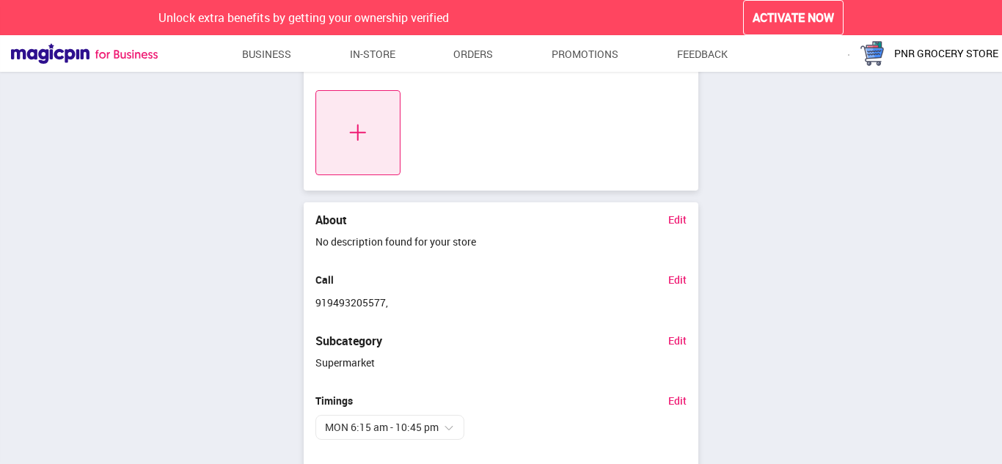
scroll to position [584, 0]
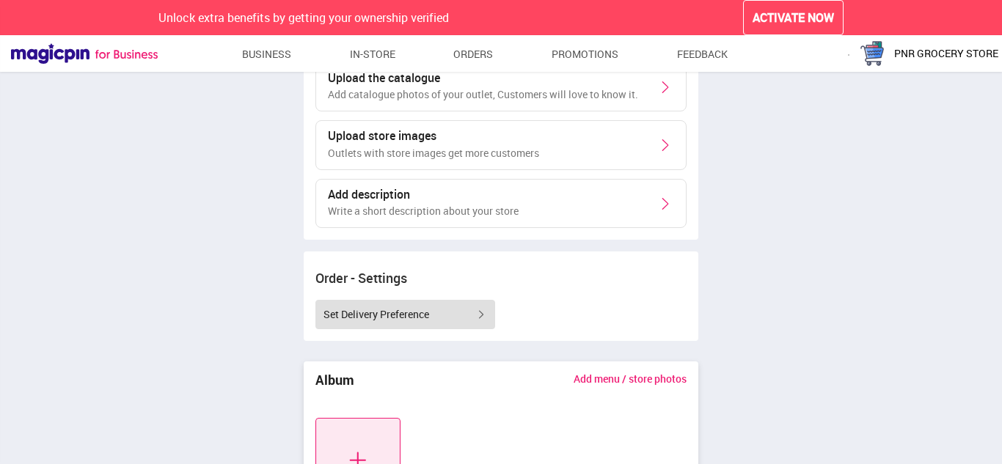
click at [390, 315] on span "Set Delivery Preference" at bounding box center [376, 314] width 106 height 15
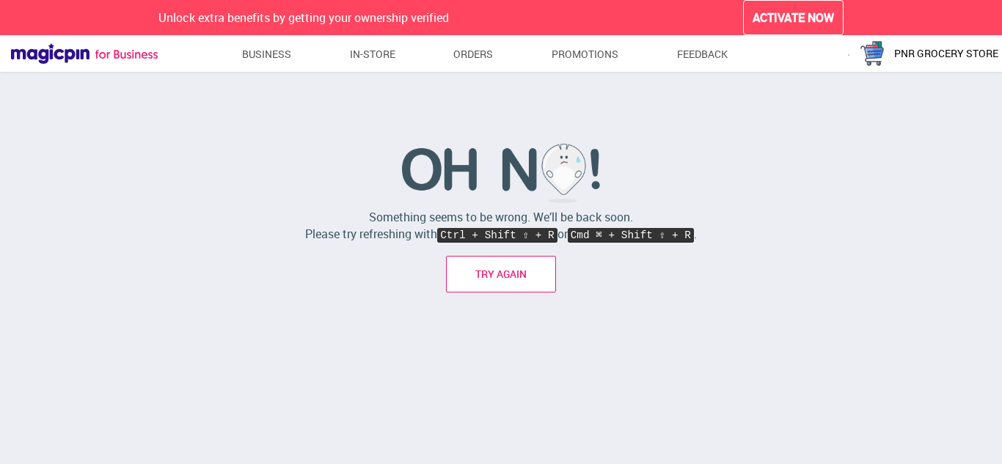
click at [504, 278] on link "TRY AGAIN" at bounding box center [501, 274] width 110 height 37
